Goal: Task Accomplishment & Management: Complete application form

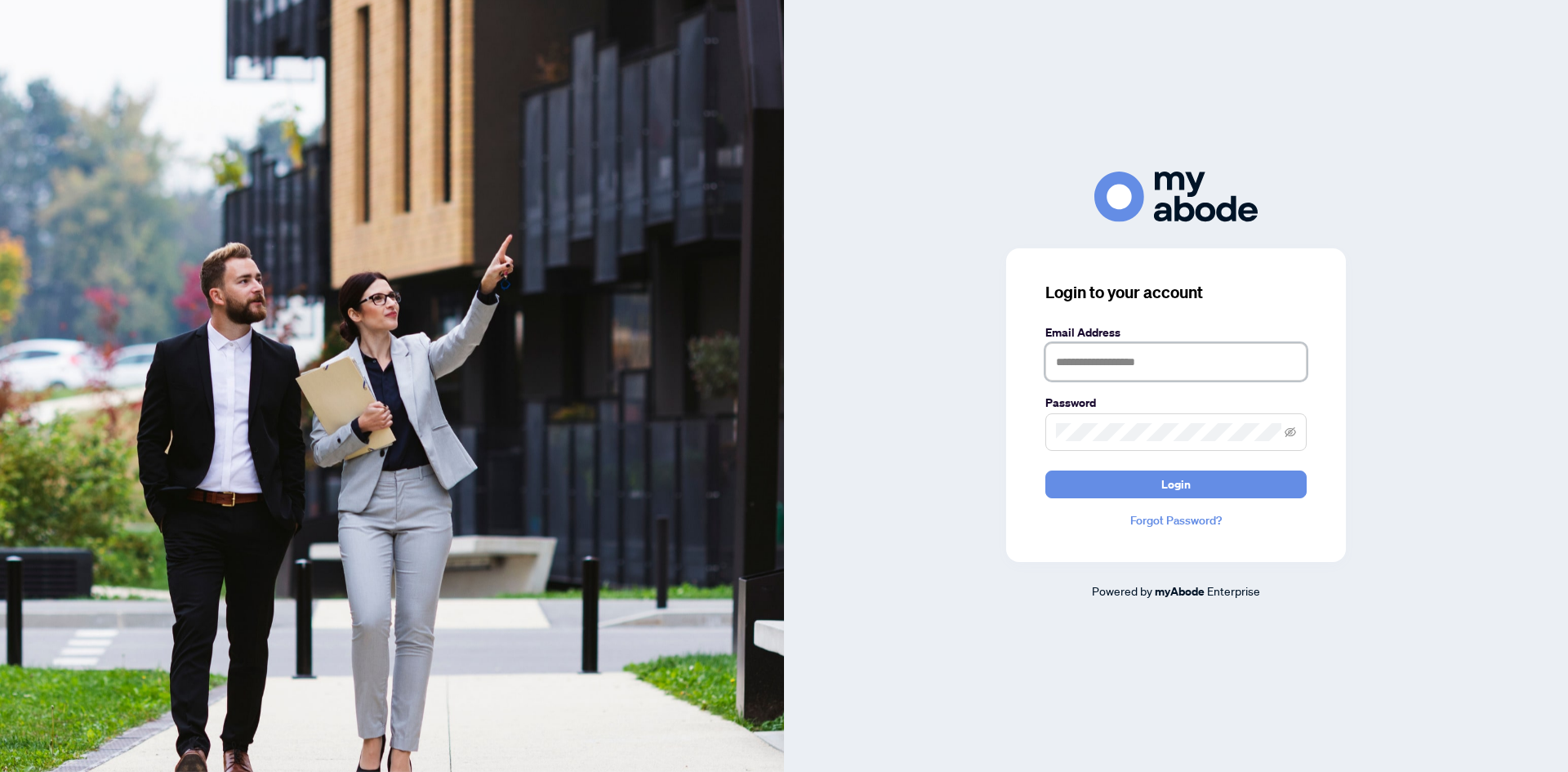
click at [1136, 350] on input "text" at bounding box center [1176, 362] width 261 height 38
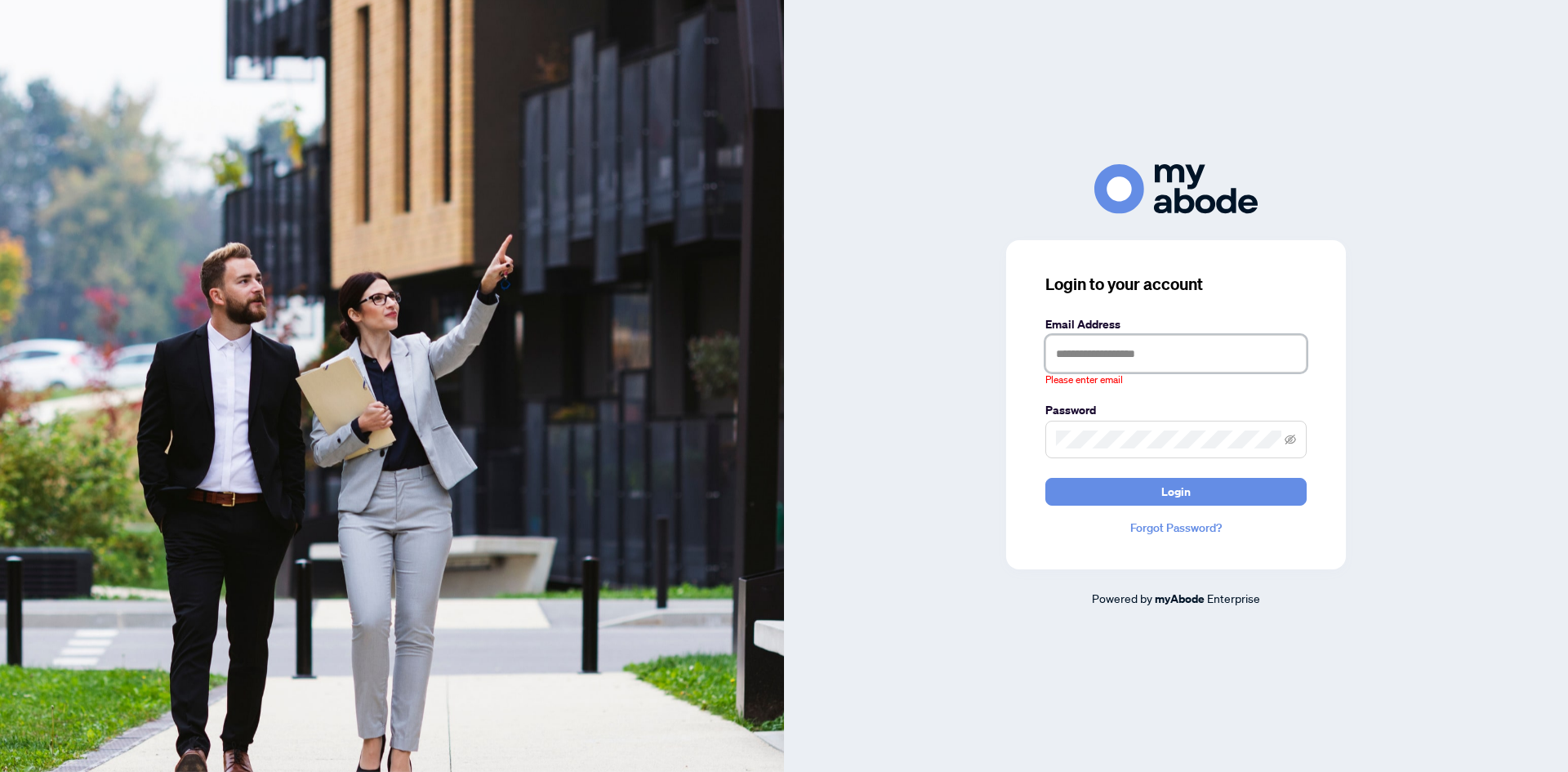
type input "**********"
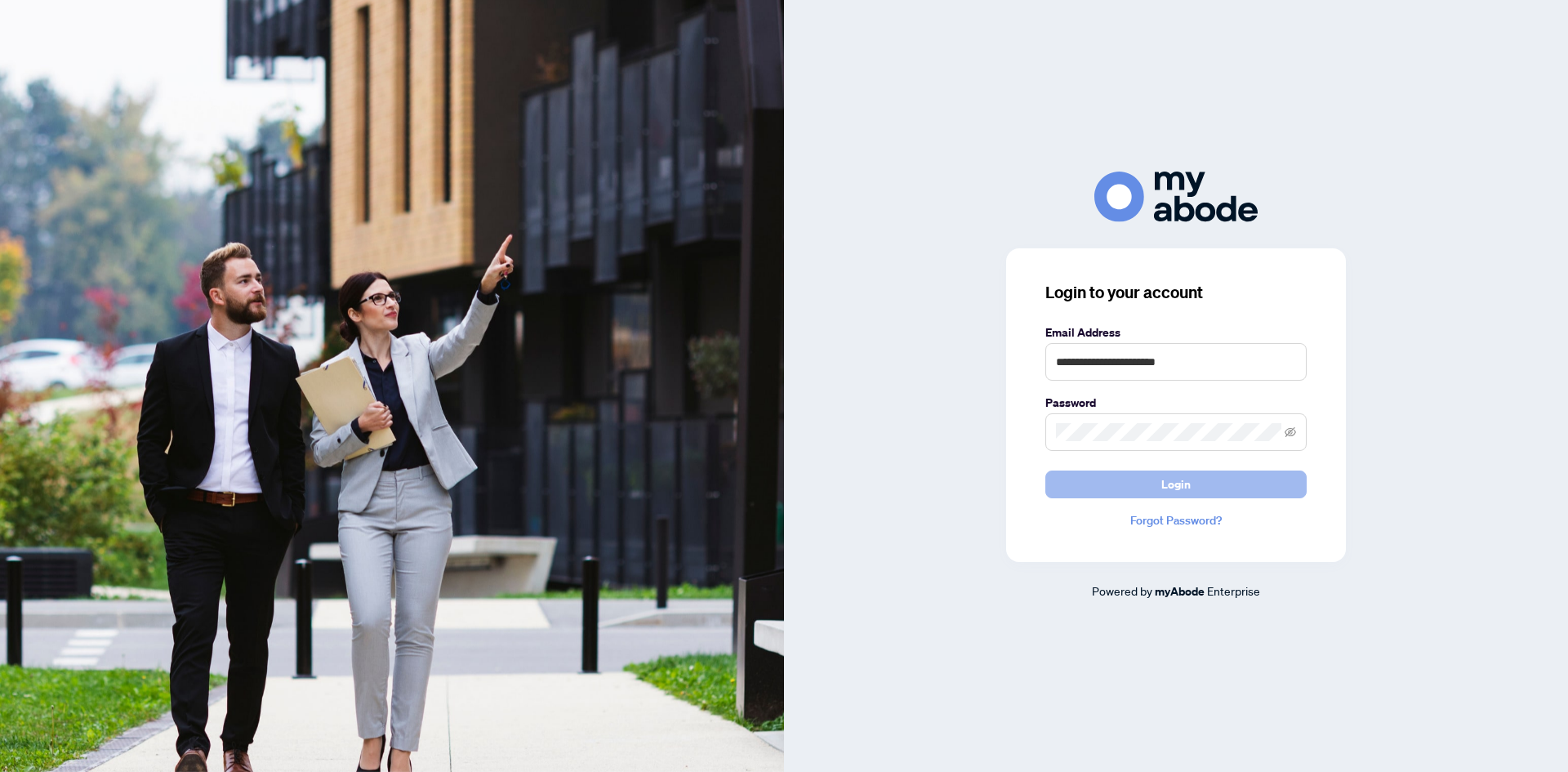
click at [1195, 487] on button "Login" at bounding box center [1176, 484] width 261 height 28
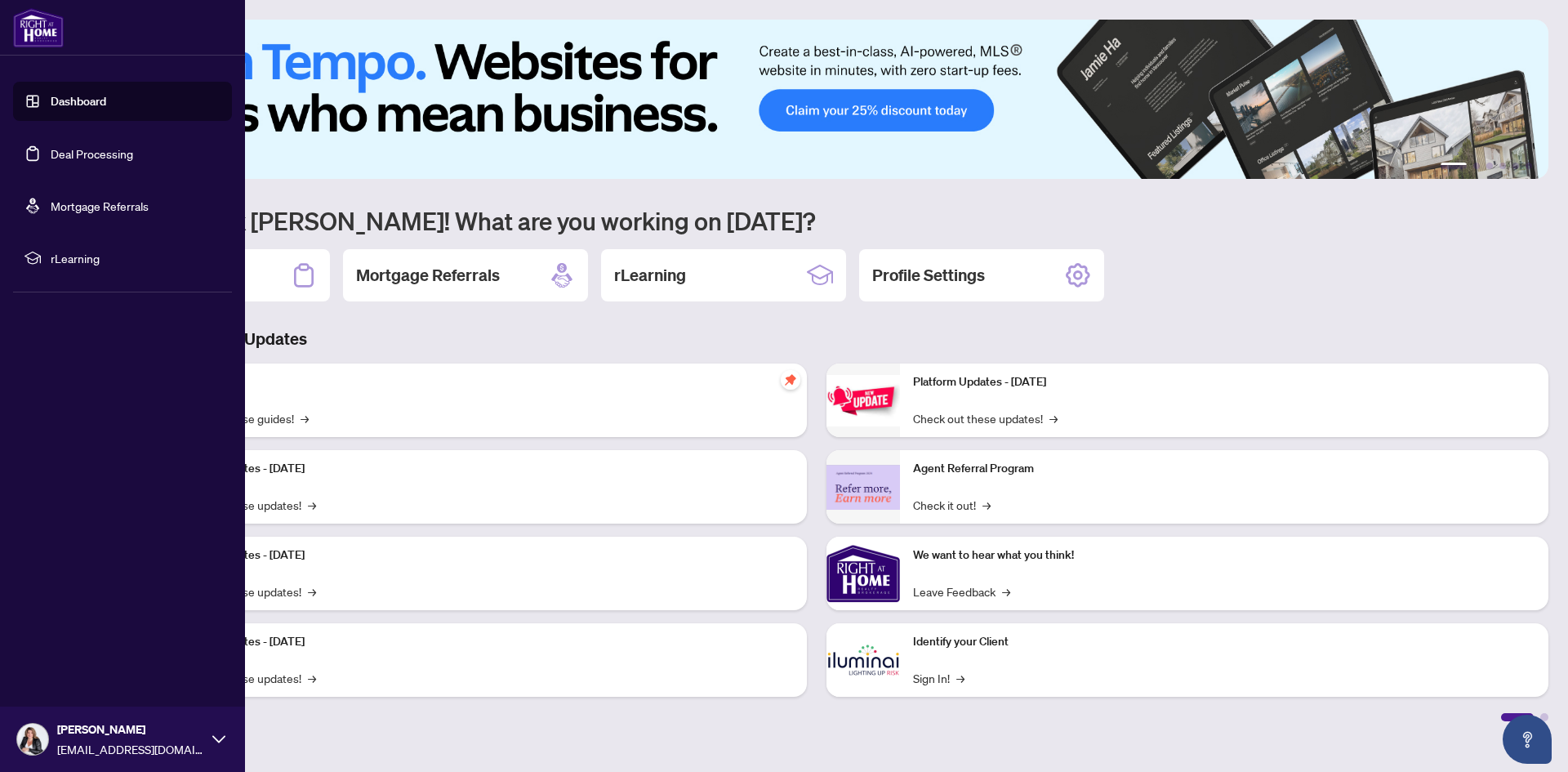
click at [64, 250] on span "rLearning" at bounding box center [135, 258] width 170 height 18
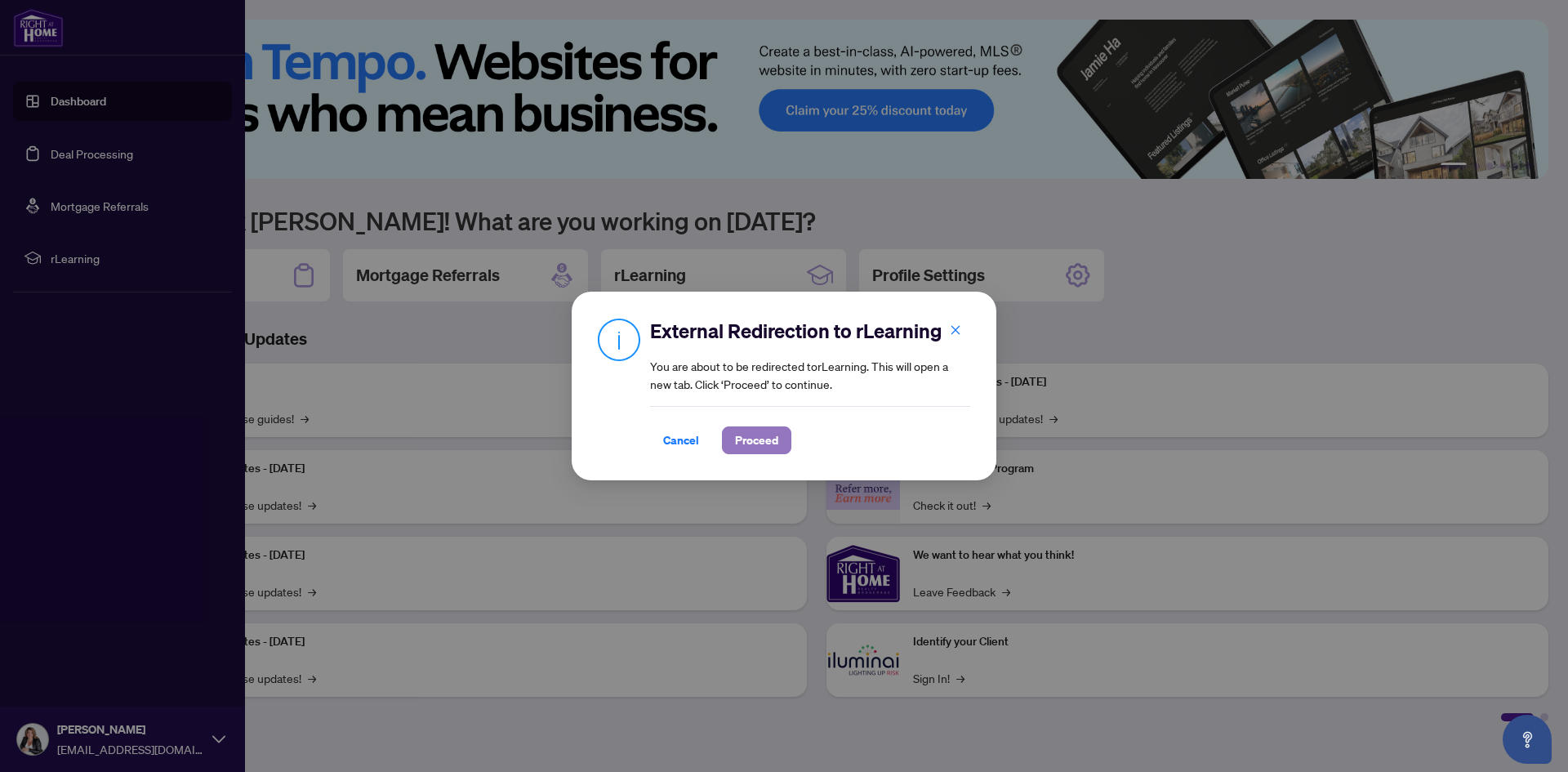
click at [761, 444] on span "Proceed" at bounding box center [757, 439] width 43 height 26
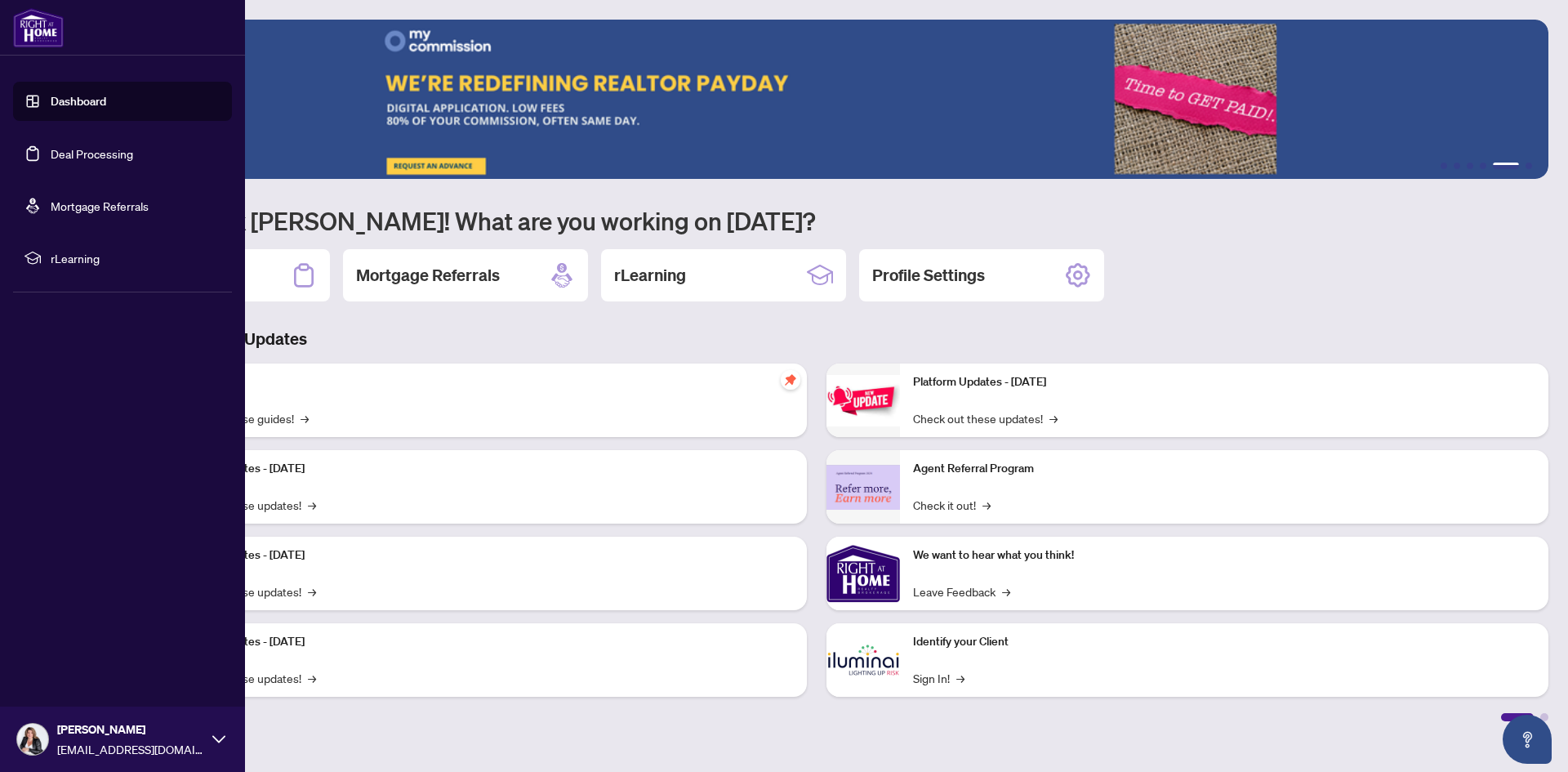
click at [73, 106] on link "Dashboard" at bounding box center [79, 101] width 55 height 15
click at [96, 105] on link "Dashboard" at bounding box center [79, 101] width 55 height 15
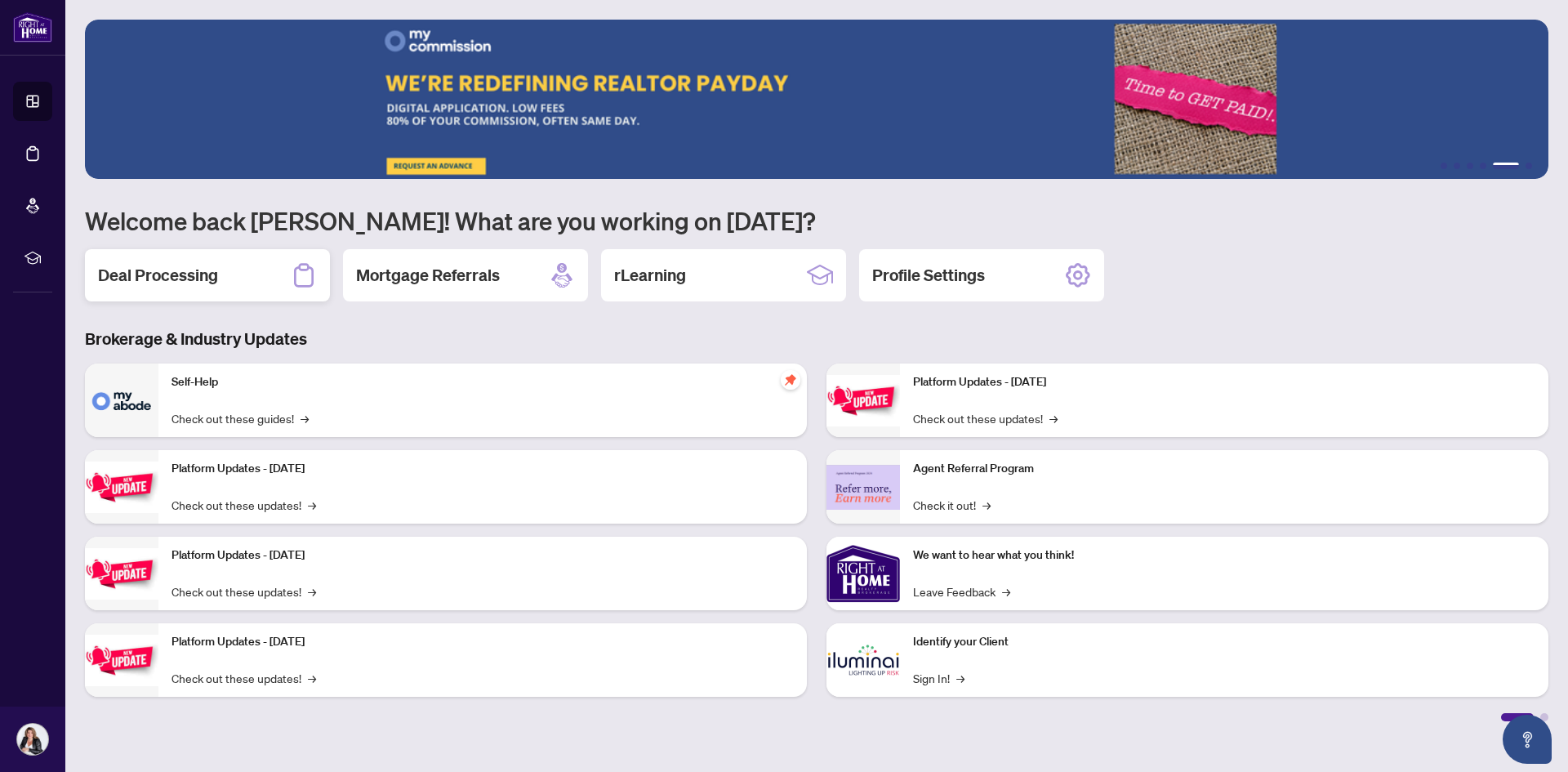
click at [236, 276] on div "Deal Processing" at bounding box center [207, 275] width 245 height 53
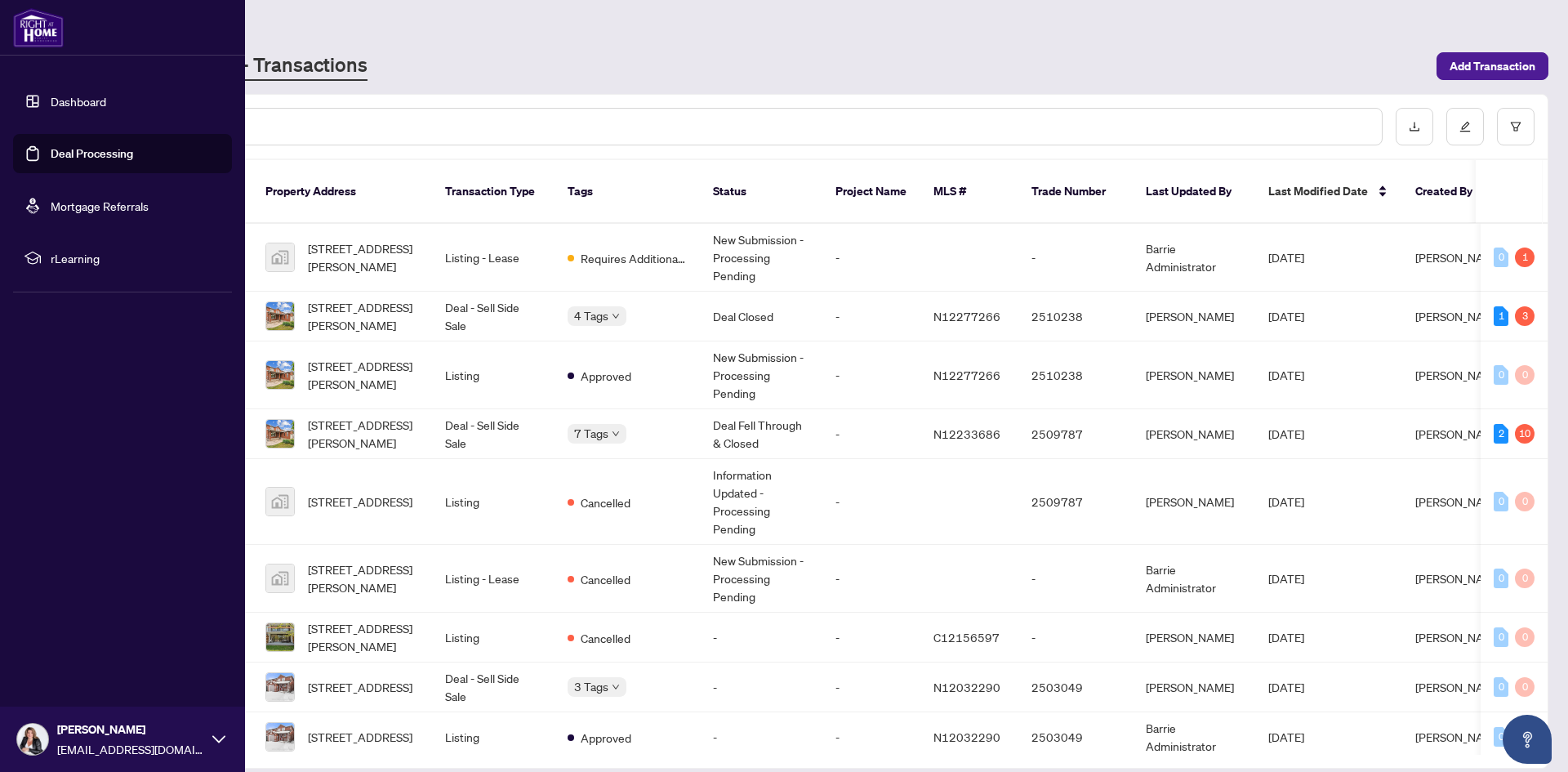
click at [221, 741] on icon at bounding box center [219, 739] width 13 height 13
click at [71, 642] on span "Logout" at bounding box center [66, 642] width 37 height 26
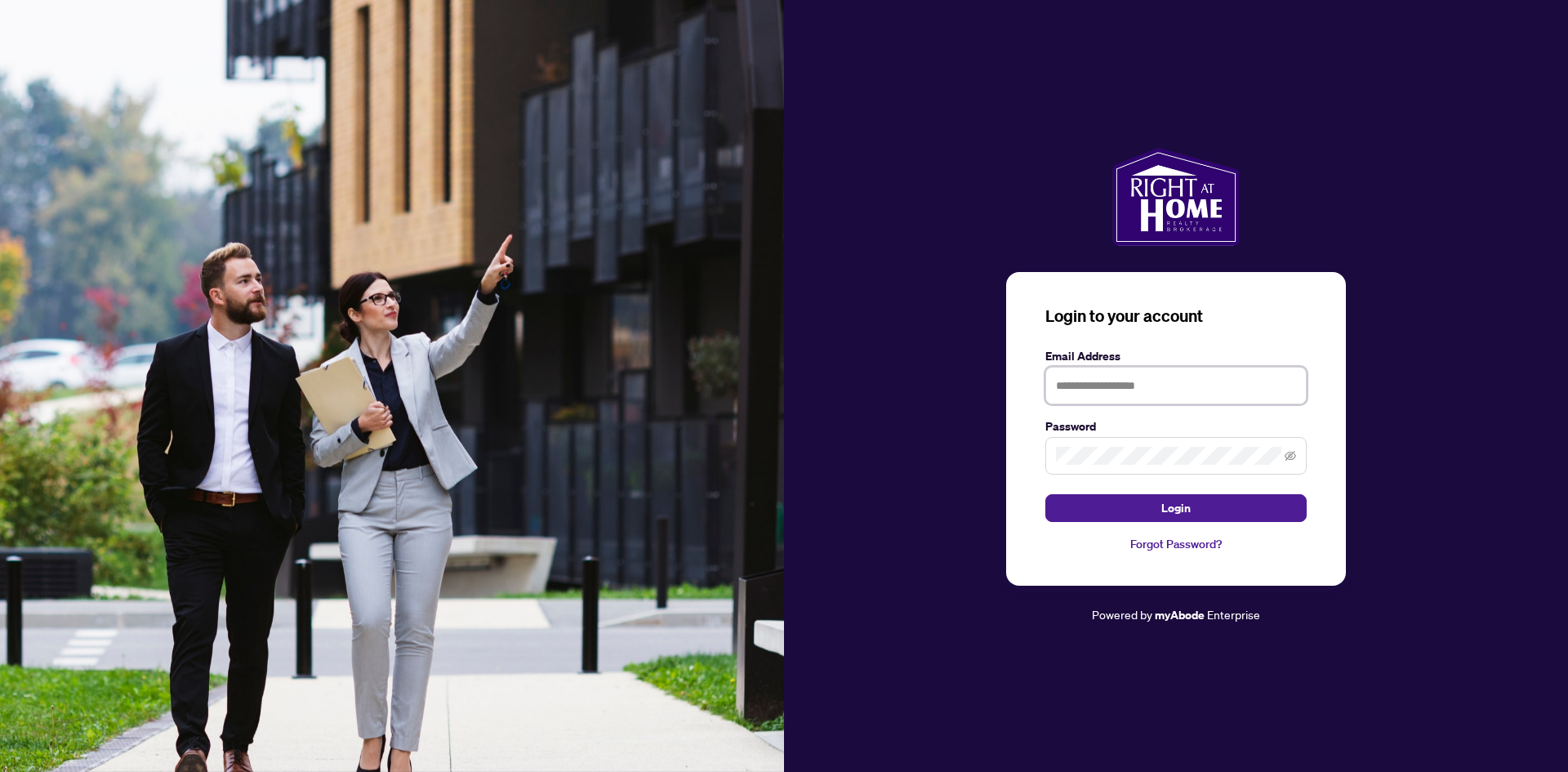
click at [1191, 399] on input "text" at bounding box center [1176, 385] width 261 height 38
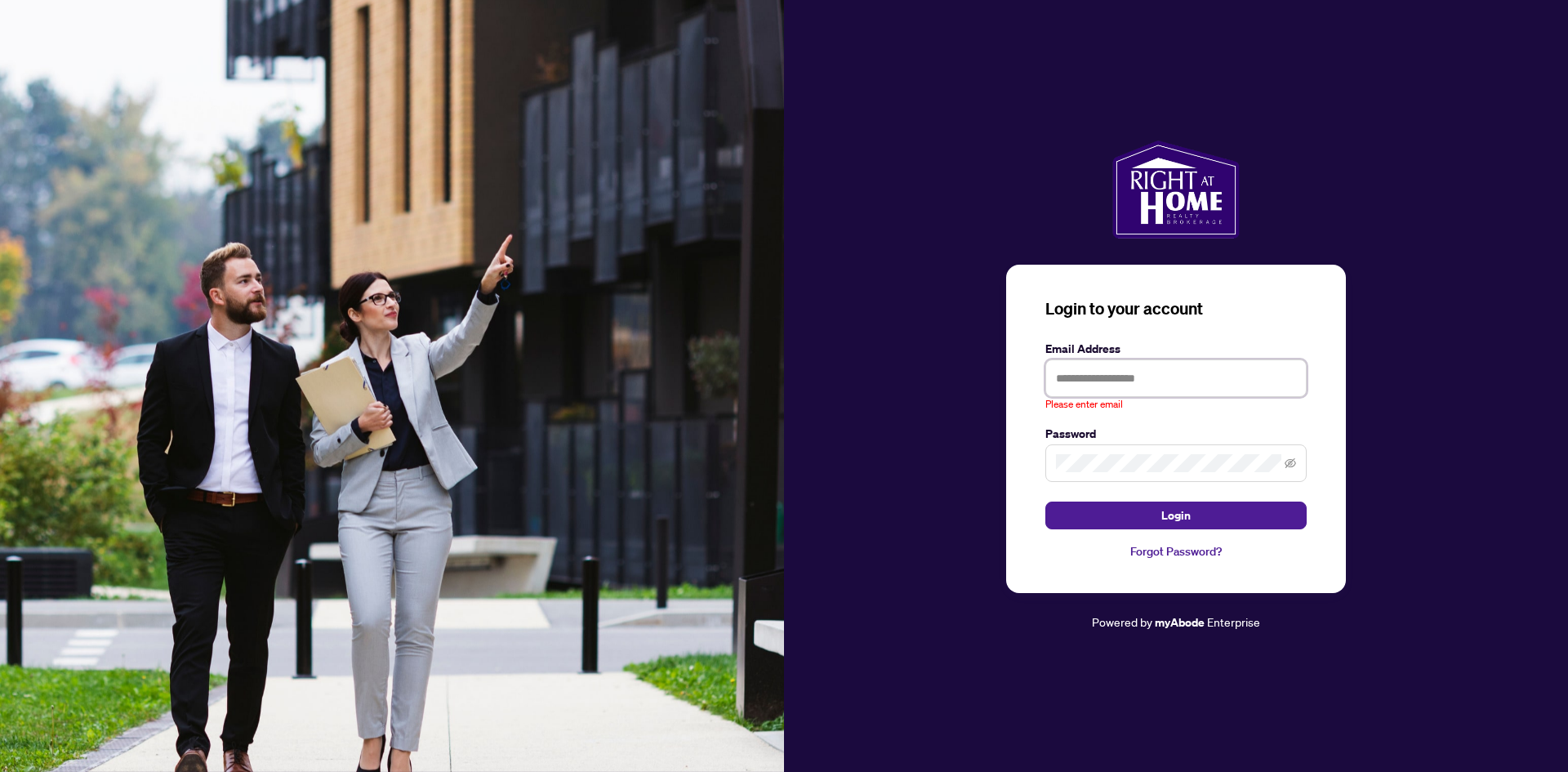
type input "**********"
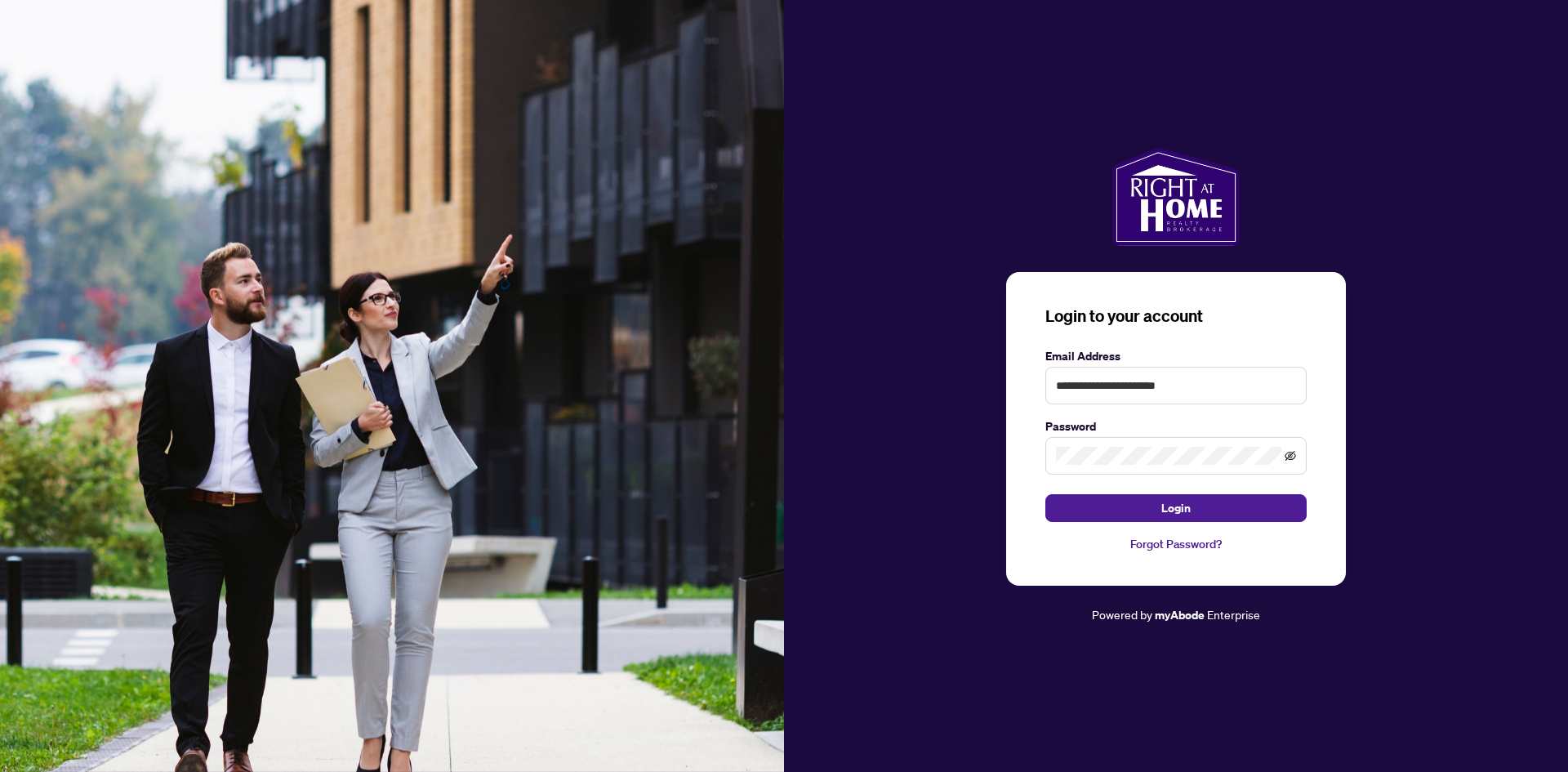
click at [1290, 455] on icon "eye-invisible" at bounding box center [1291, 456] width 12 height 12
click at [1195, 508] on button "Login" at bounding box center [1176, 508] width 261 height 28
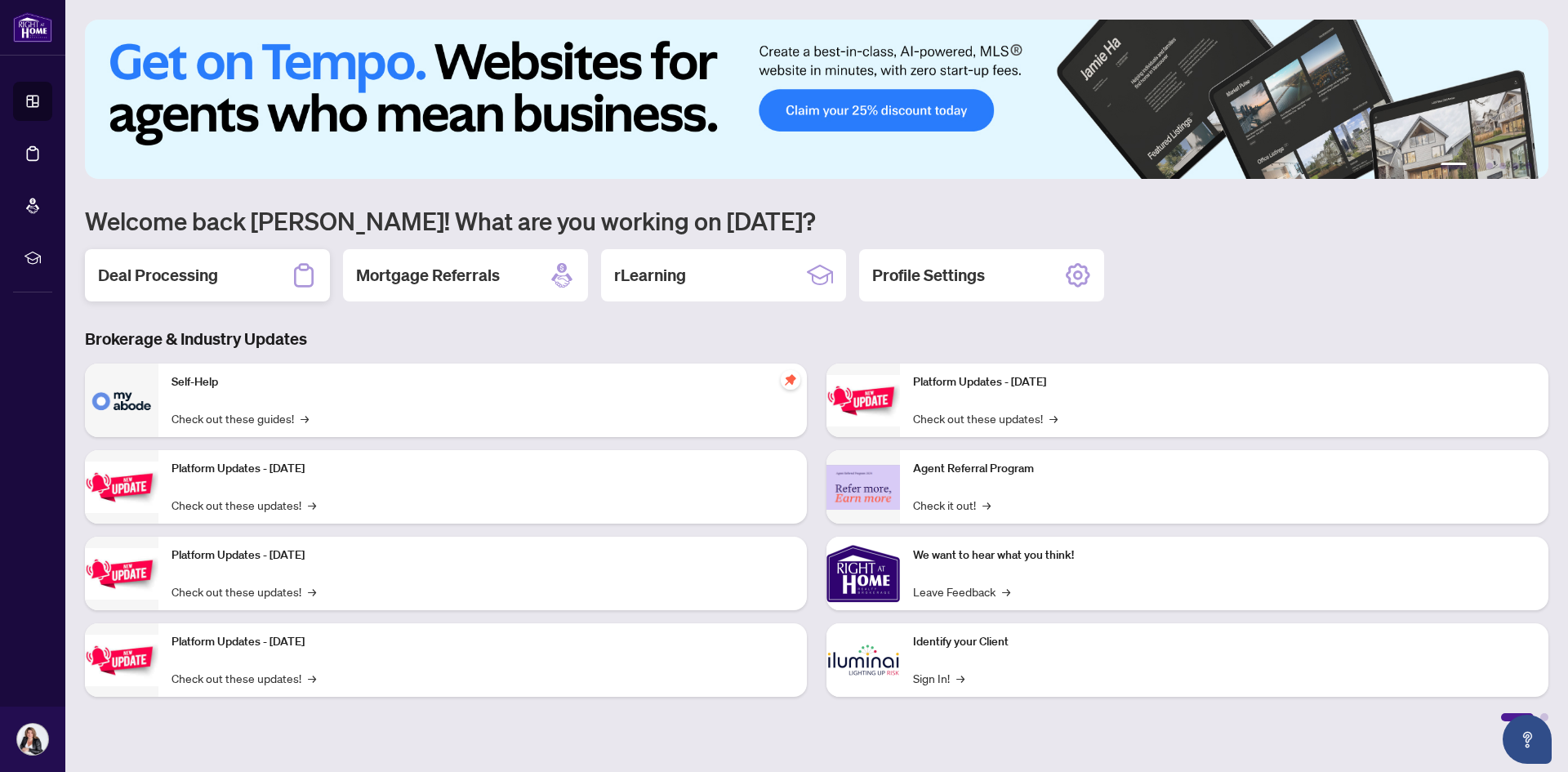
click at [131, 277] on h2 "Deal Processing" at bounding box center [158, 275] width 120 height 23
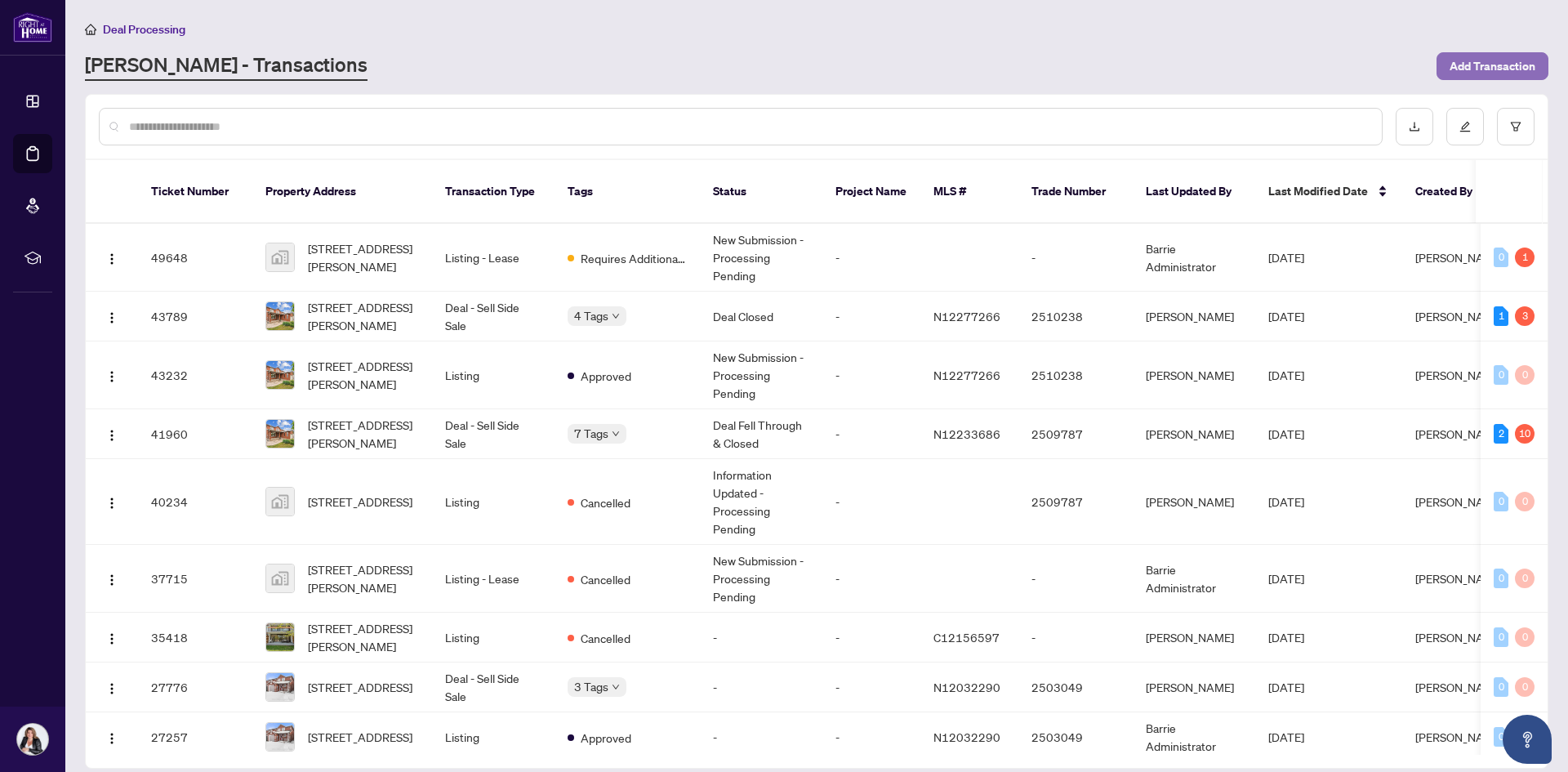
click at [1490, 64] on span "Add Transaction" at bounding box center [1493, 66] width 86 height 26
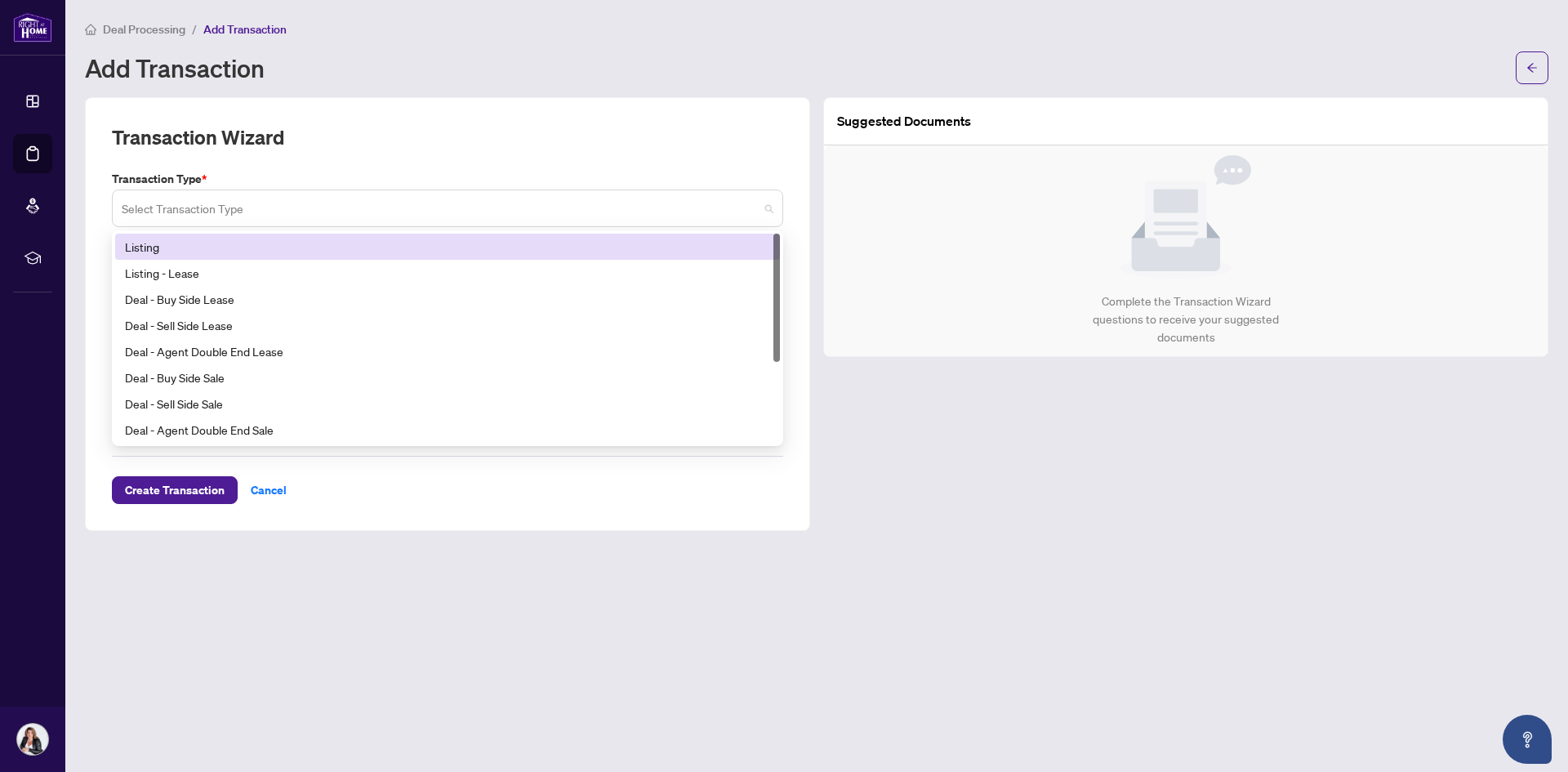
click at [774, 201] on div "Select Transaction Type" at bounding box center [448, 208] width 672 height 38
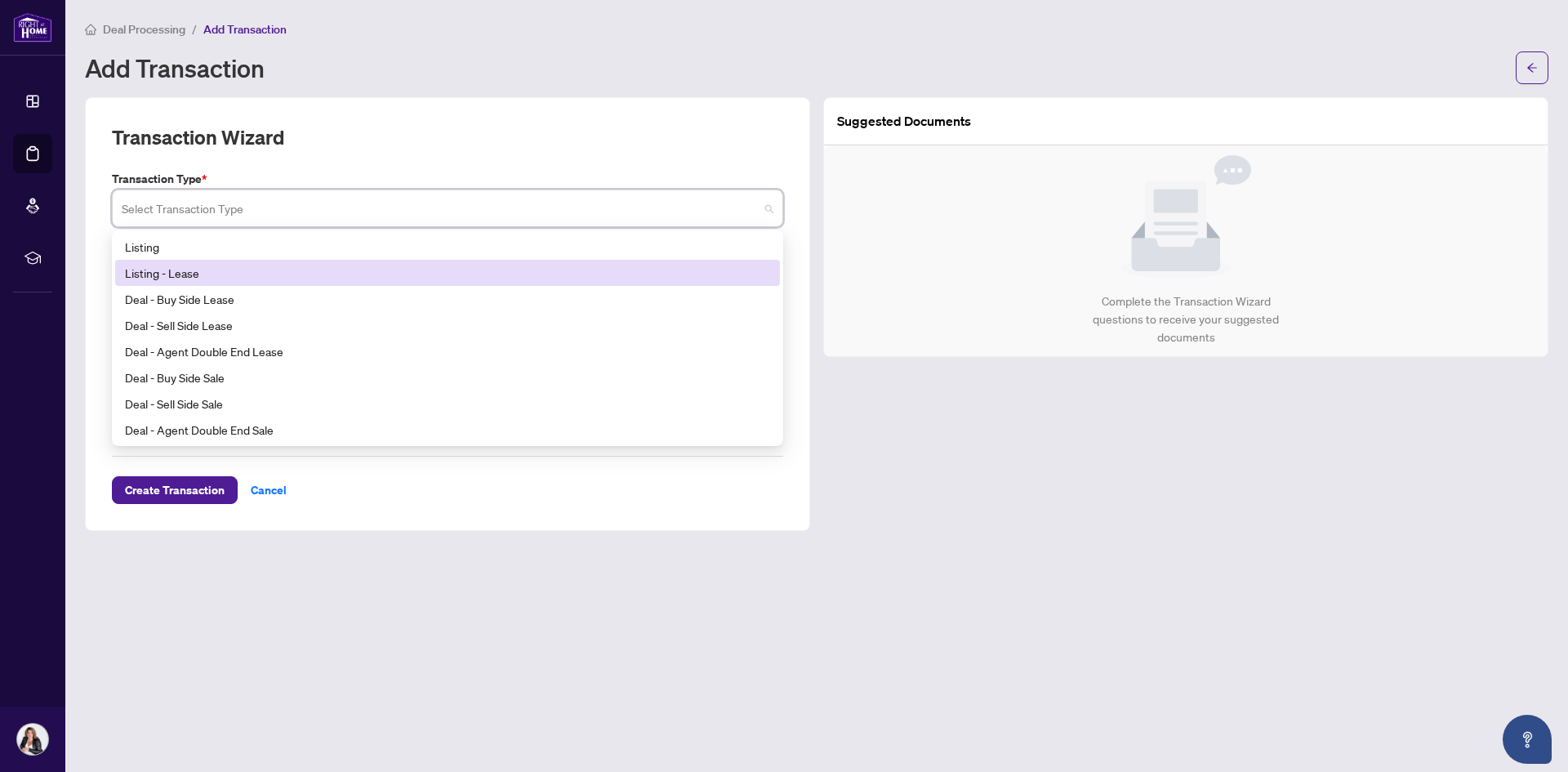
click at [139, 267] on div "Listing - Lease" at bounding box center [448, 273] width 645 height 18
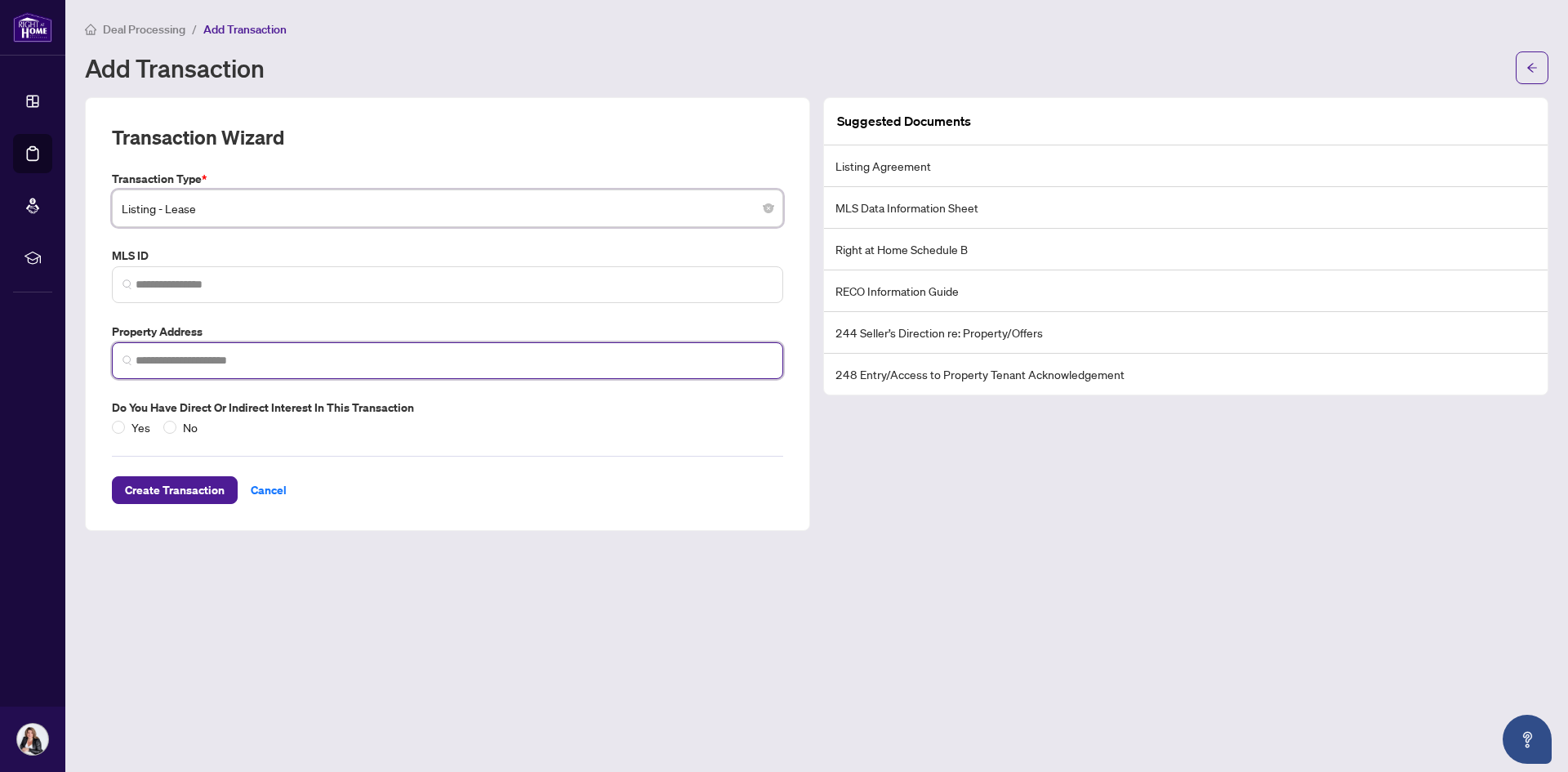
click at [146, 357] on input "search" at bounding box center [454, 360] width 637 height 18
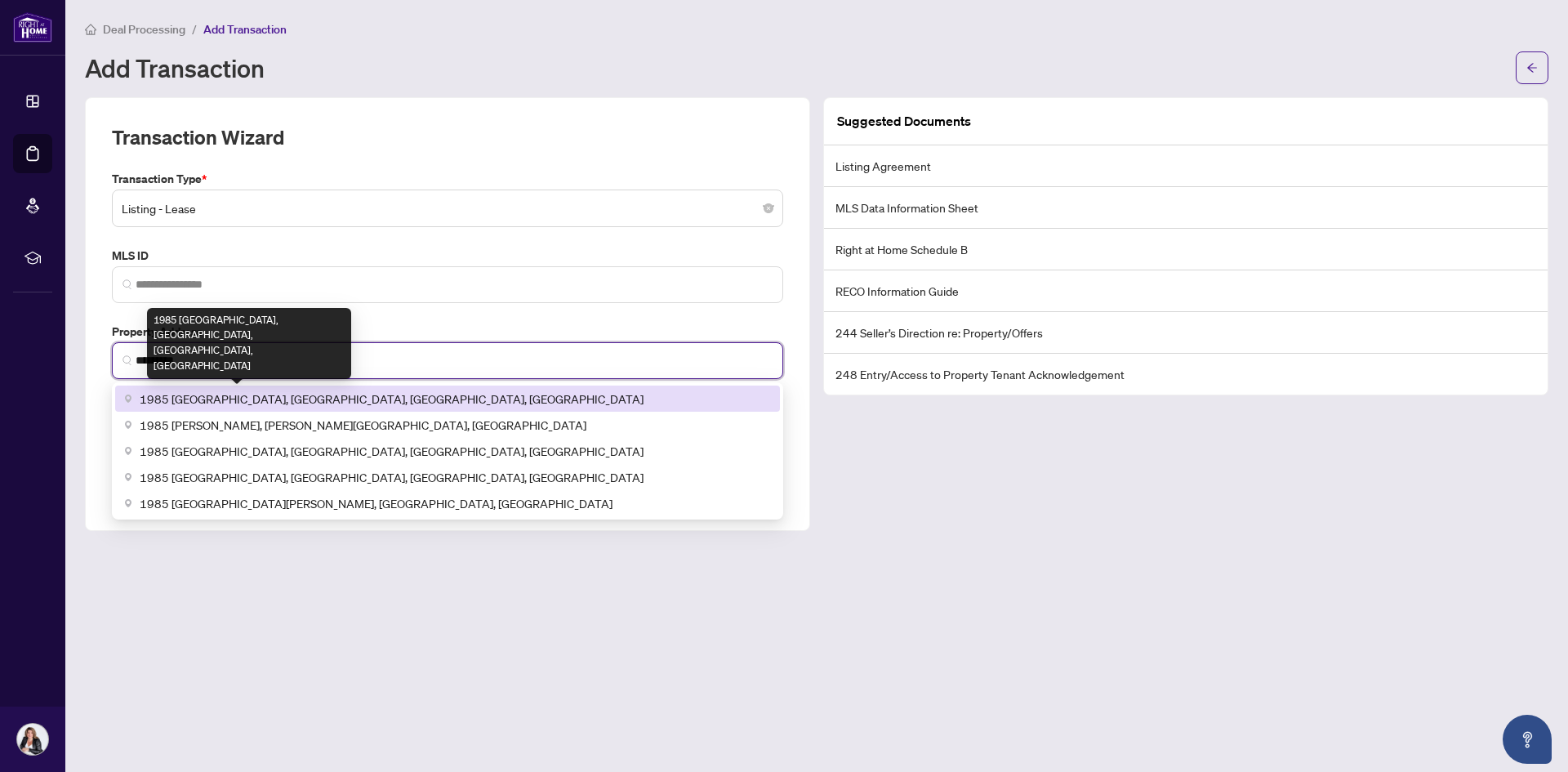
click at [179, 405] on span "1985 Swan Street, Innisfil, ON, Canada" at bounding box center [391, 399] width 504 height 18
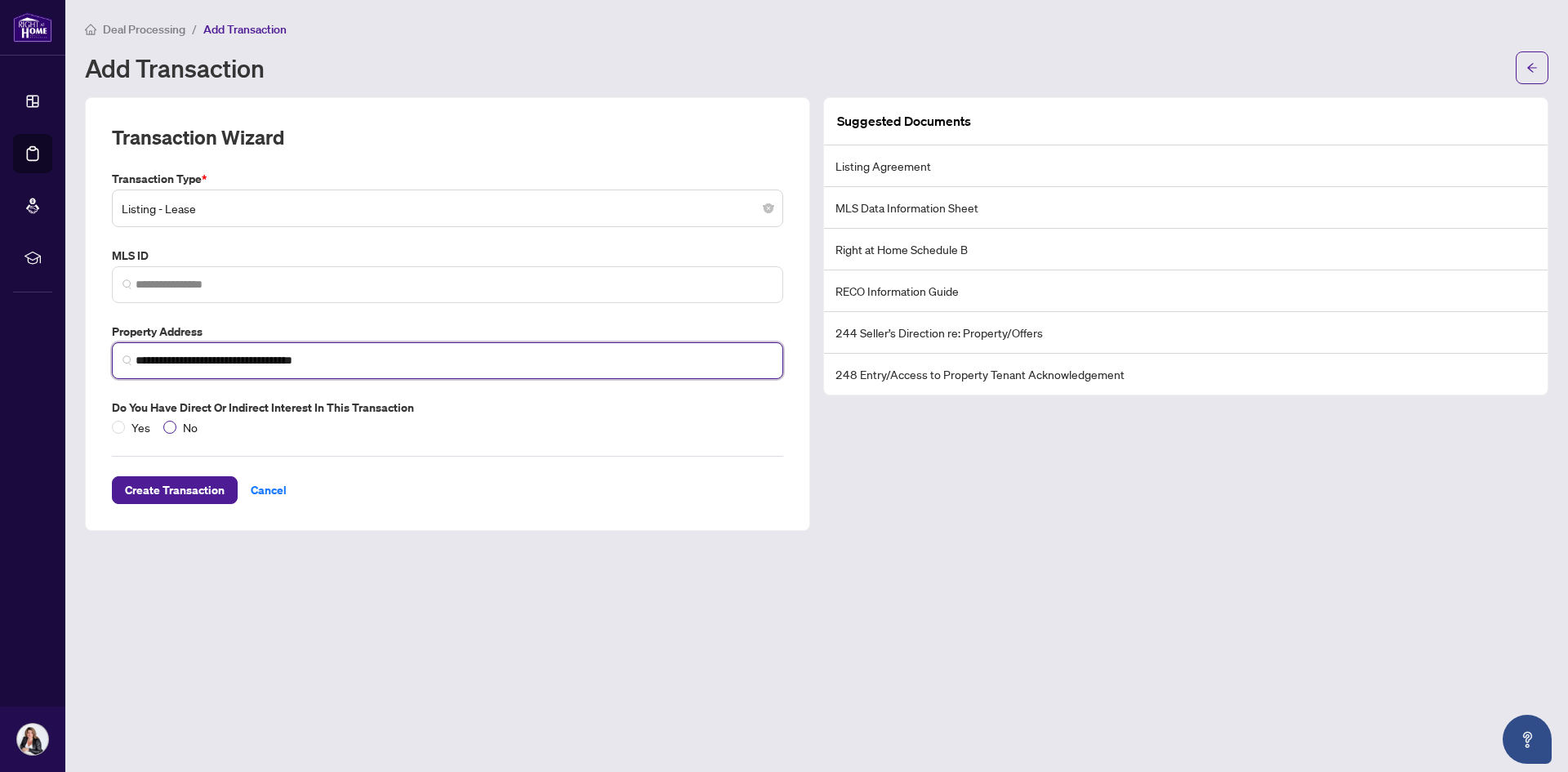
type input "**********"
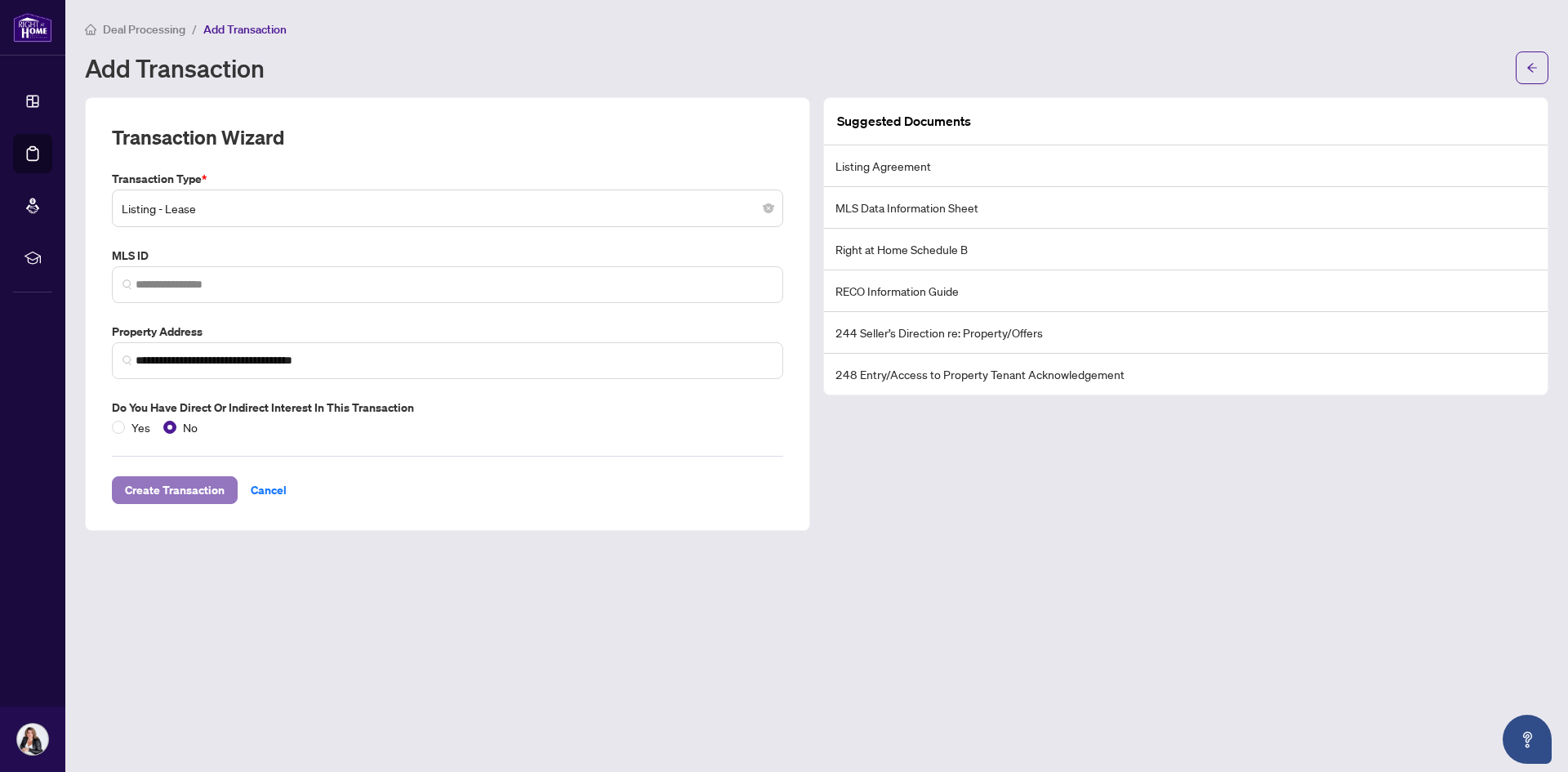
click at [164, 495] on span "Create Transaction" at bounding box center [175, 490] width 99 height 26
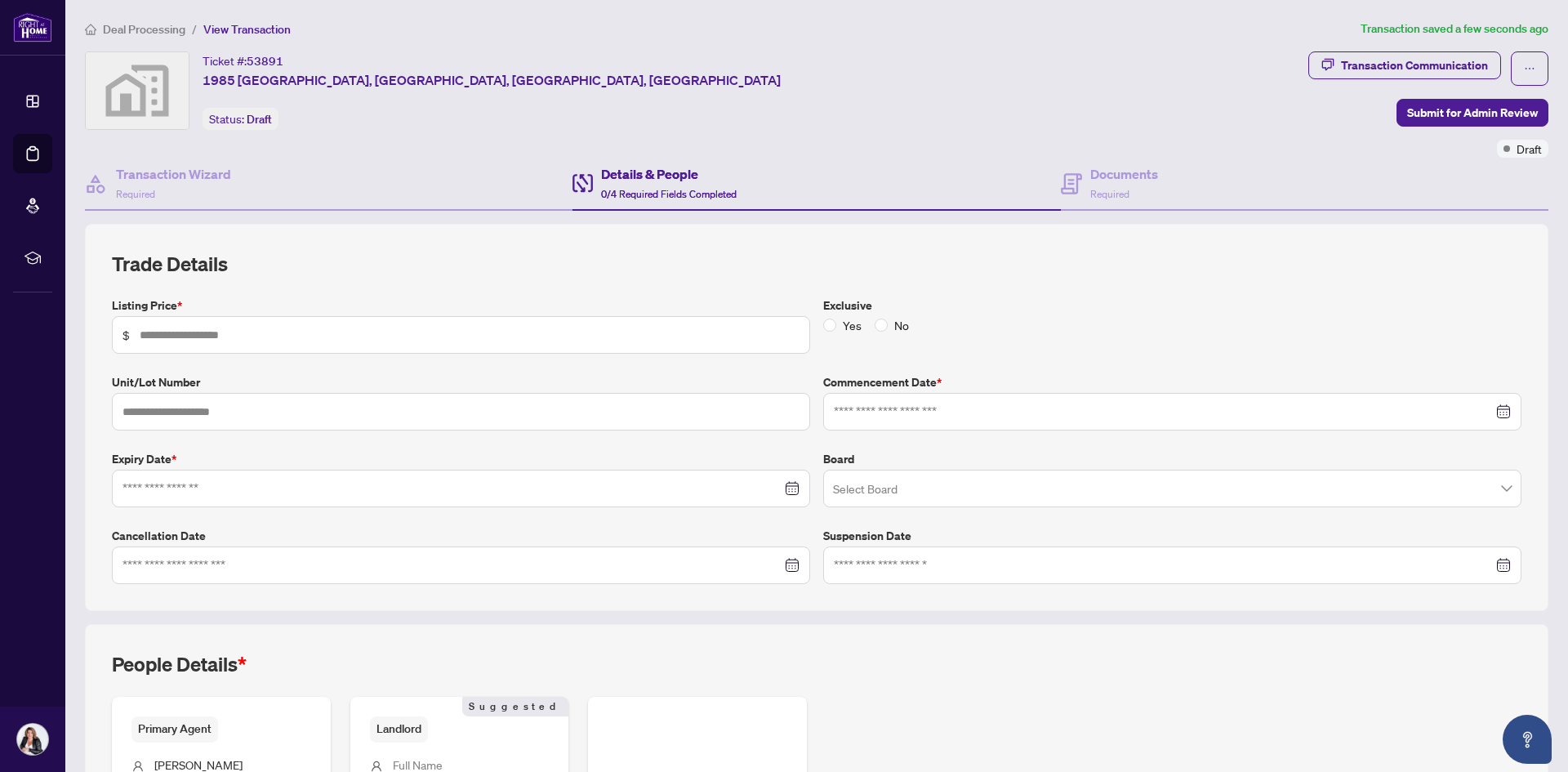
scroll to position [236, 0]
